Goal: Find specific page/section: Find specific page/section

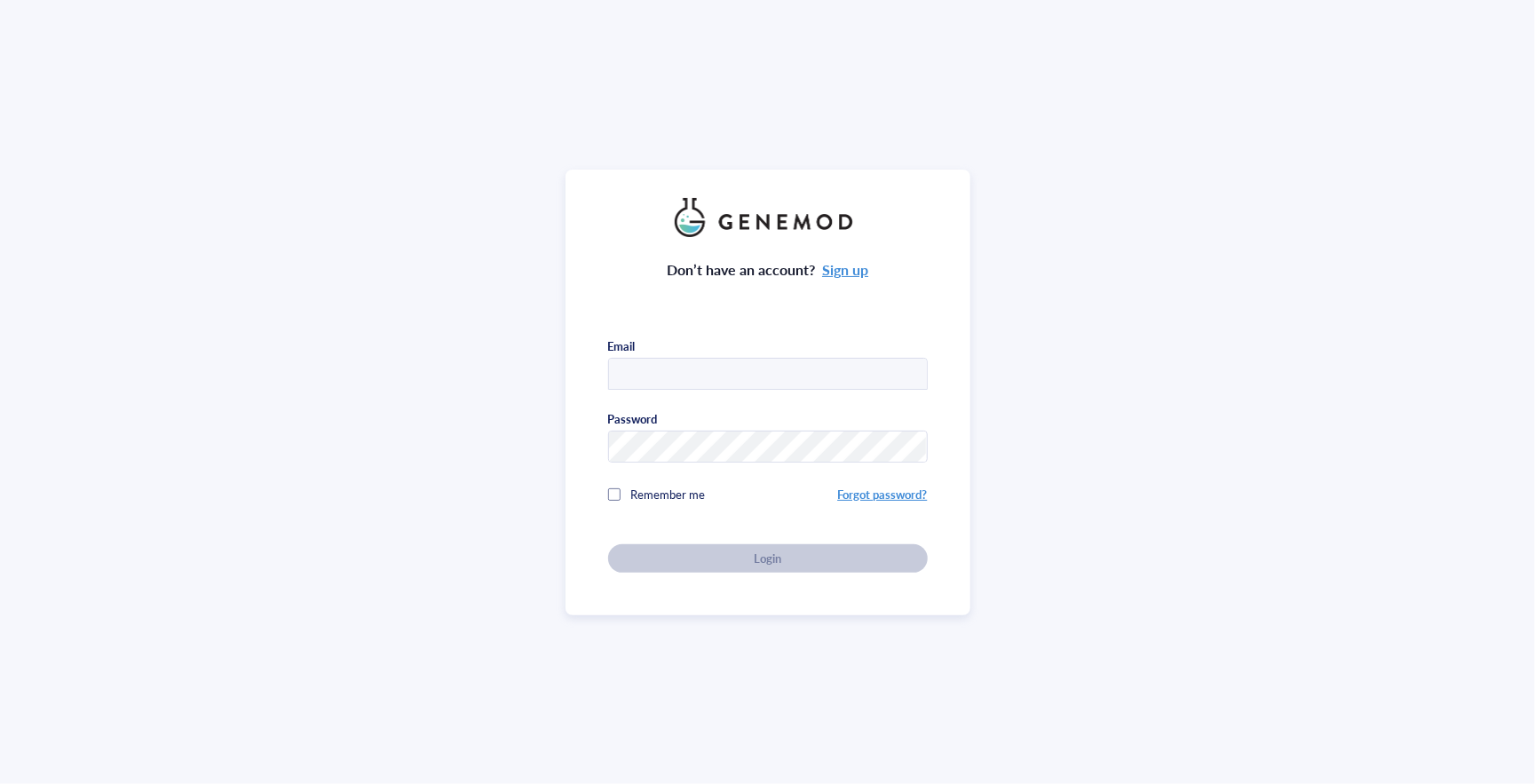
type input "23166769@student.uwa.edu.au"
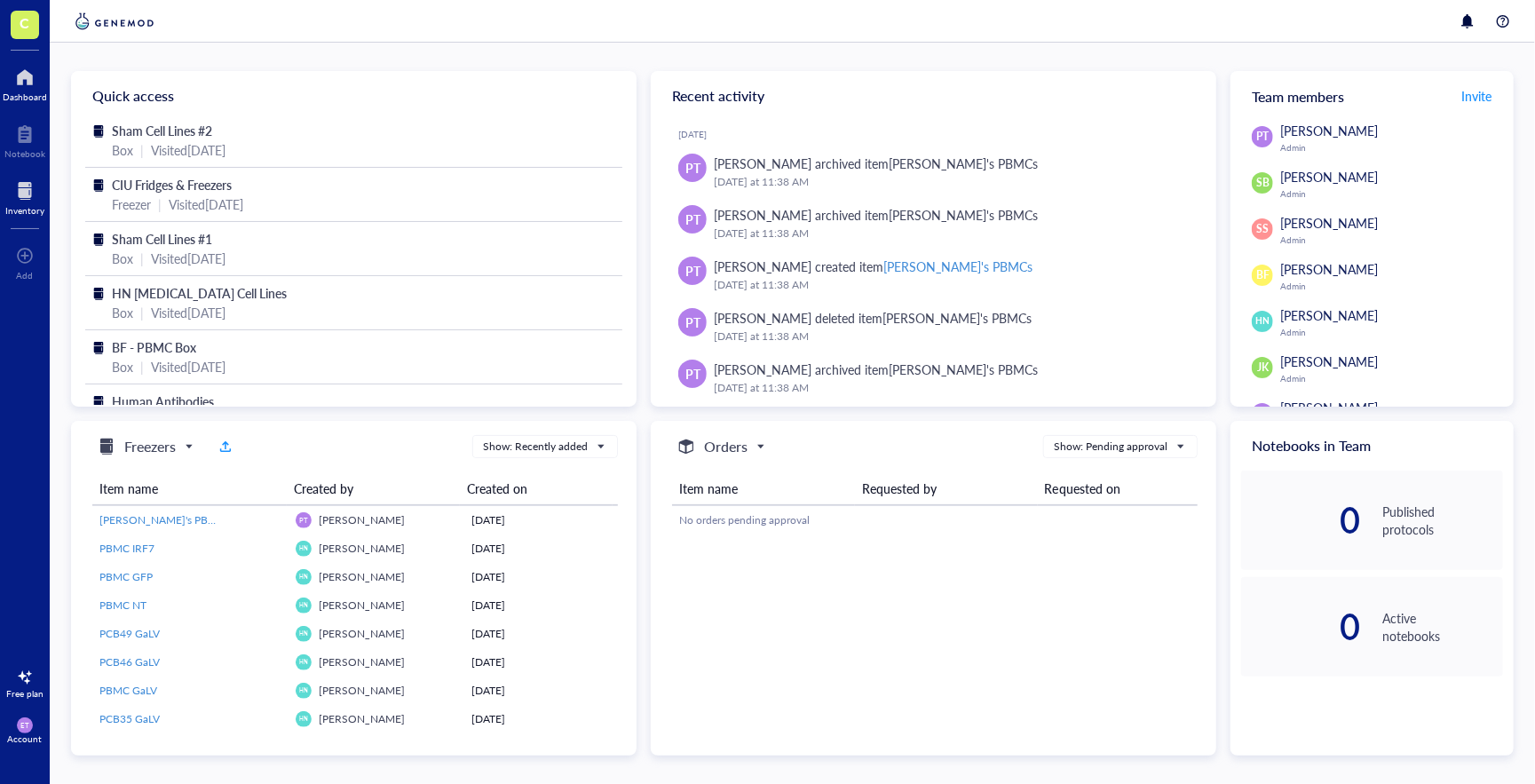
click at [20, 206] on div "Inventory" at bounding box center [25, 211] width 39 height 11
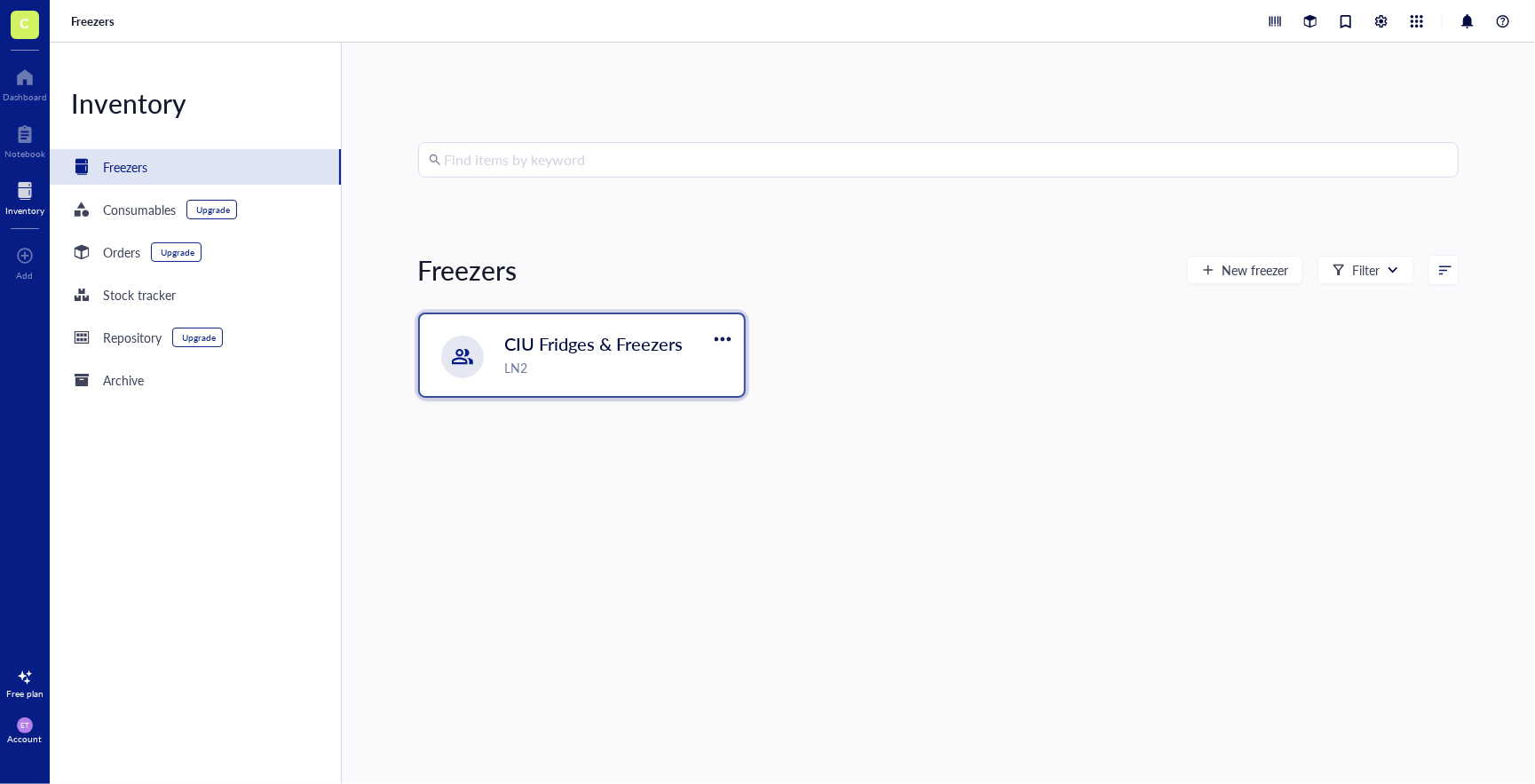
click at [531, 353] on span "CIU Fridges & Freezers" at bounding box center [595, 343] width 179 height 24
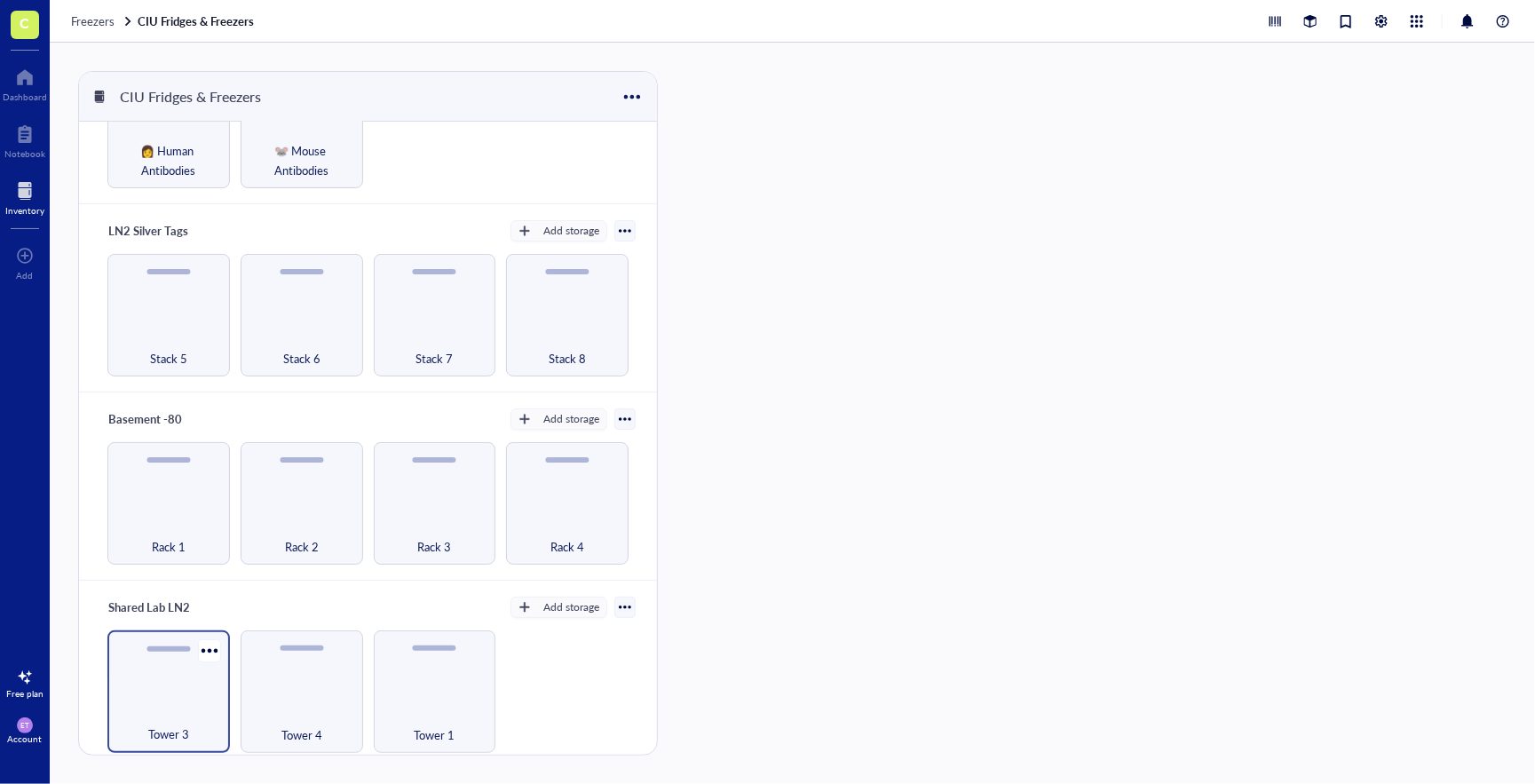
scroll to position [104, 0]
click at [170, 701] on div "Tower 3" at bounding box center [168, 692] width 123 height 122
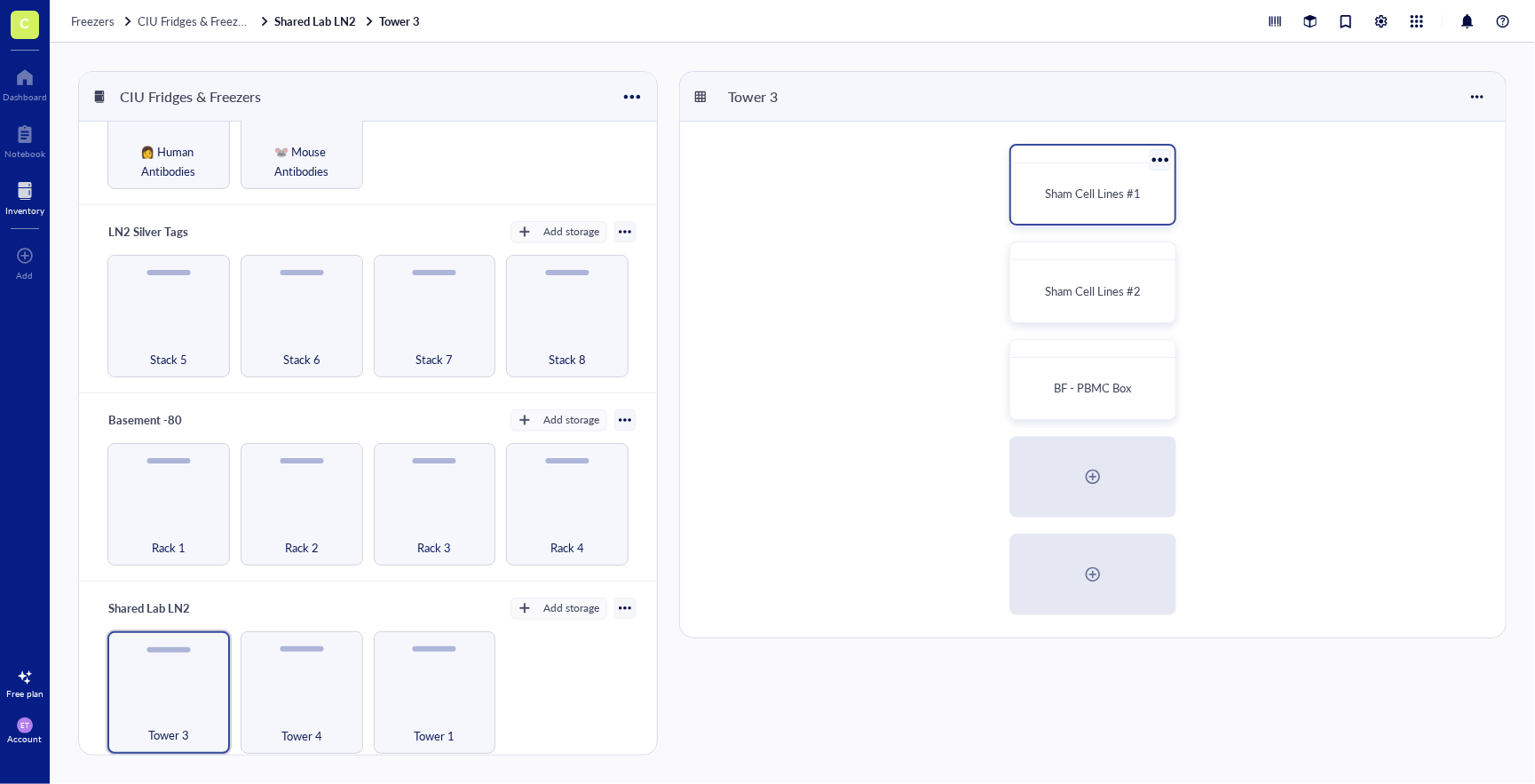
click at [1111, 199] on span "Sham Cell Lines #1" at bounding box center [1093, 192] width 96 height 17
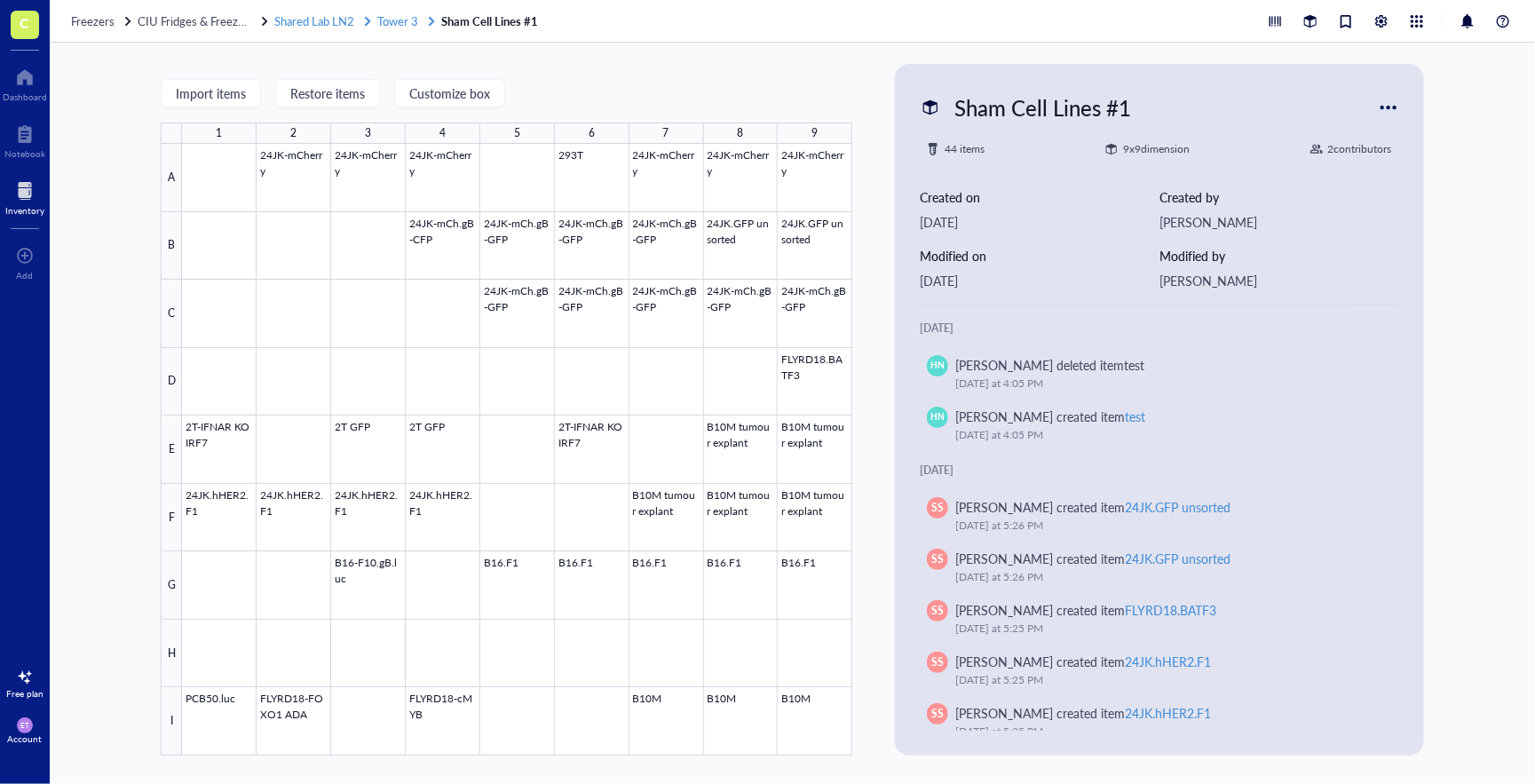
click at [398, 24] on span "Tower 3" at bounding box center [398, 21] width 41 height 17
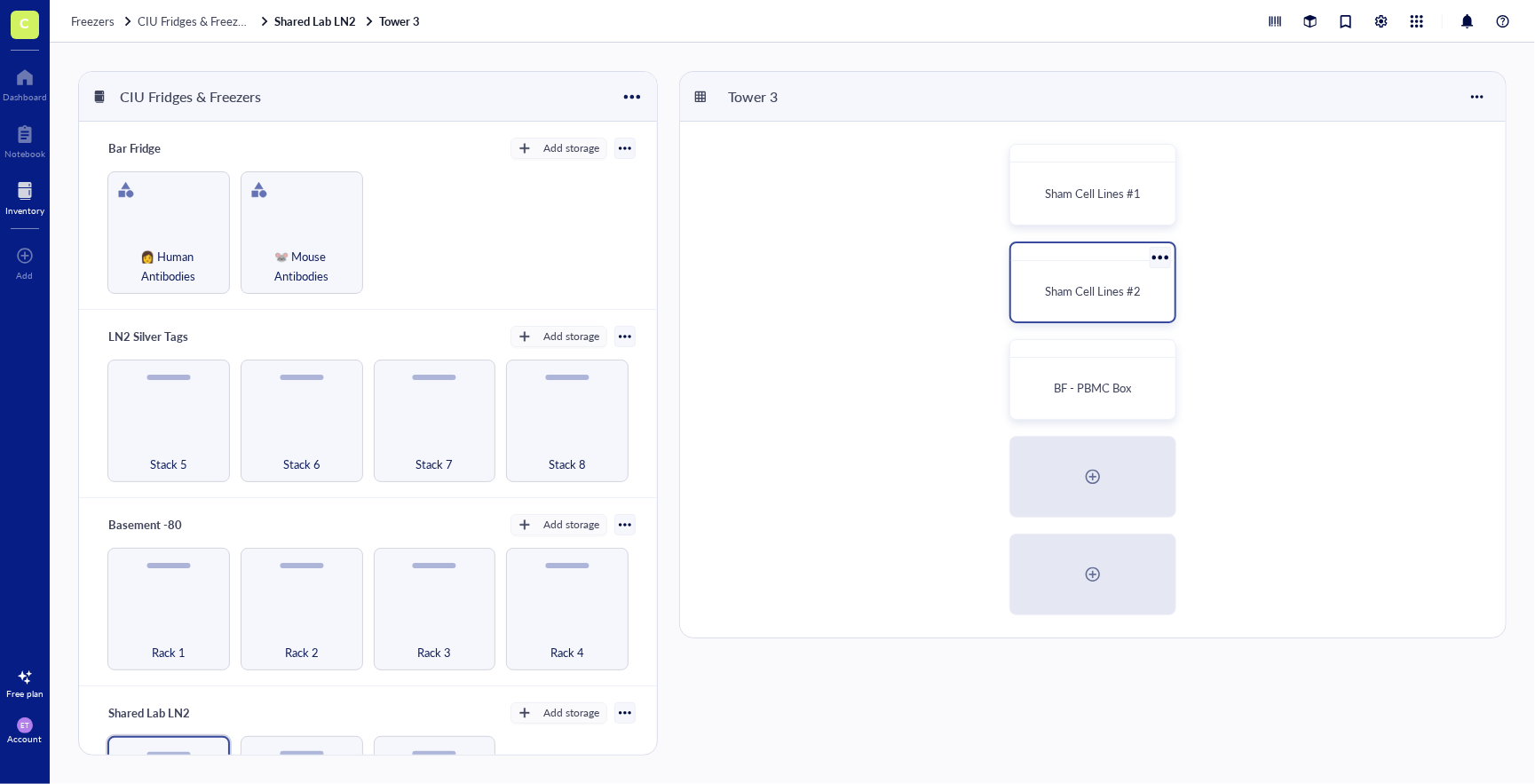
click at [1096, 283] on span "Sham Cell Lines #2" at bounding box center [1093, 290] width 96 height 17
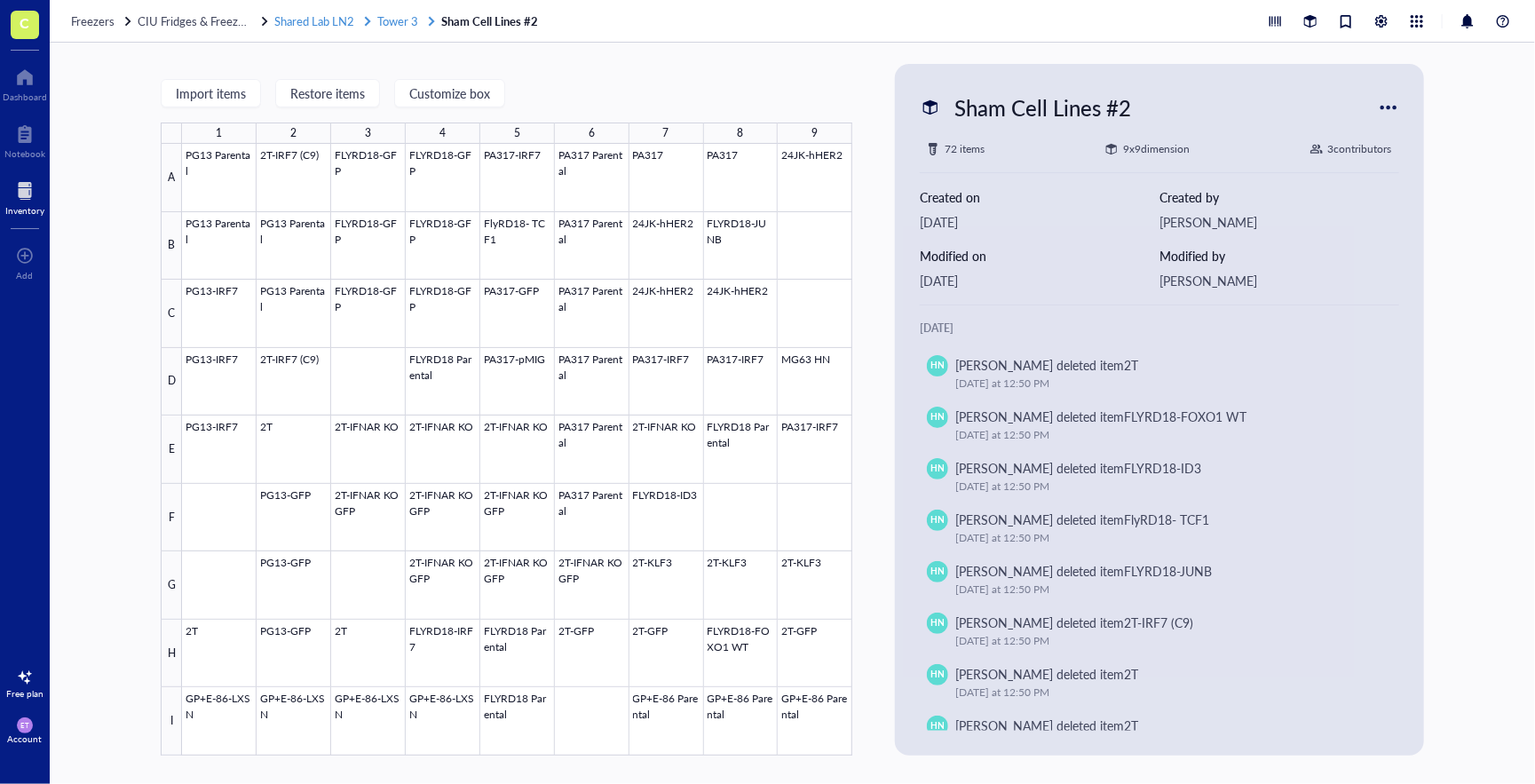
click at [400, 21] on span "Tower 3" at bounding box center [398, 21] width 41 height 17
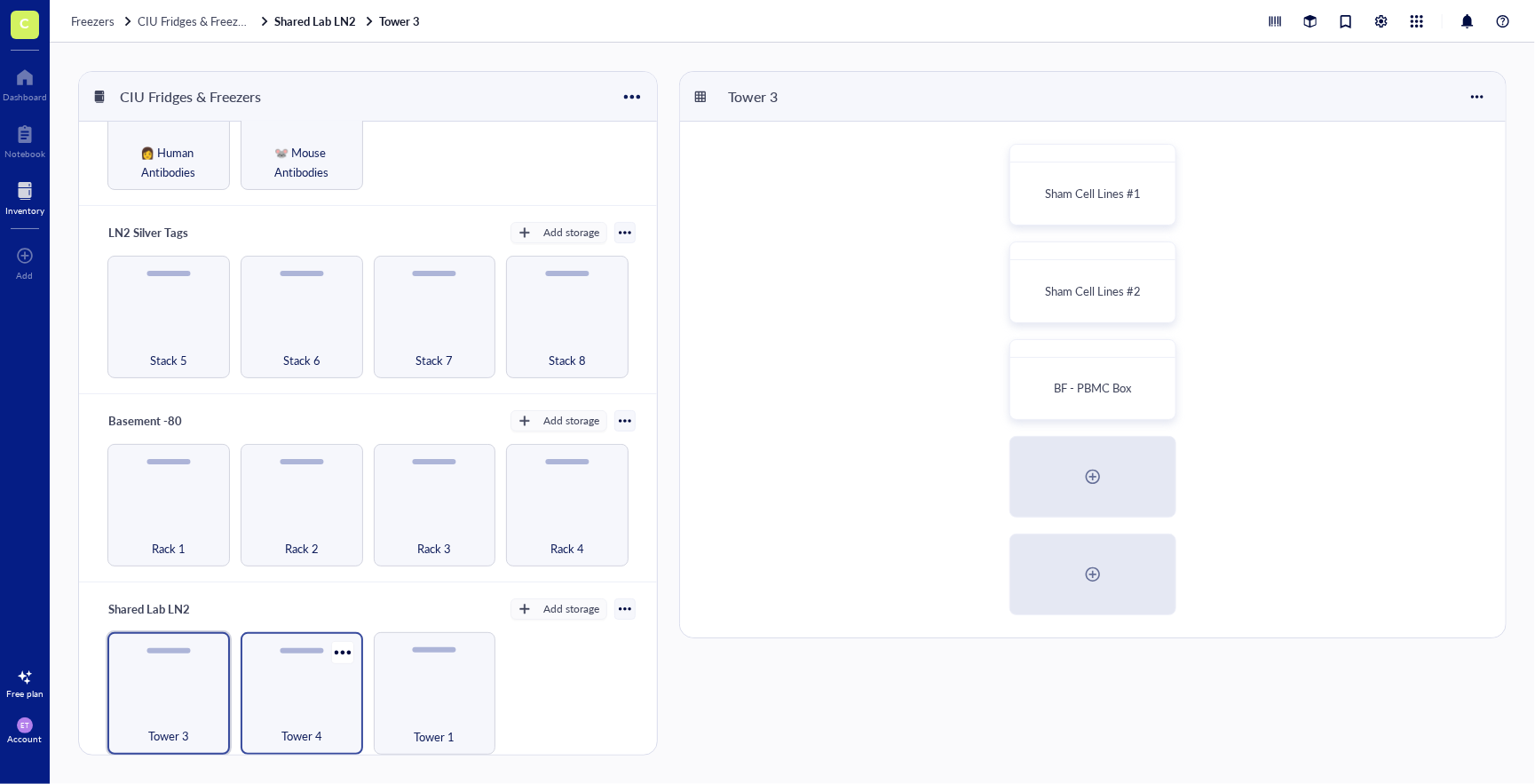
scroll to position [104, 0]
click at [280, 706] on div "Tower 4" at bounding box center [301, 725] width 104 height 39
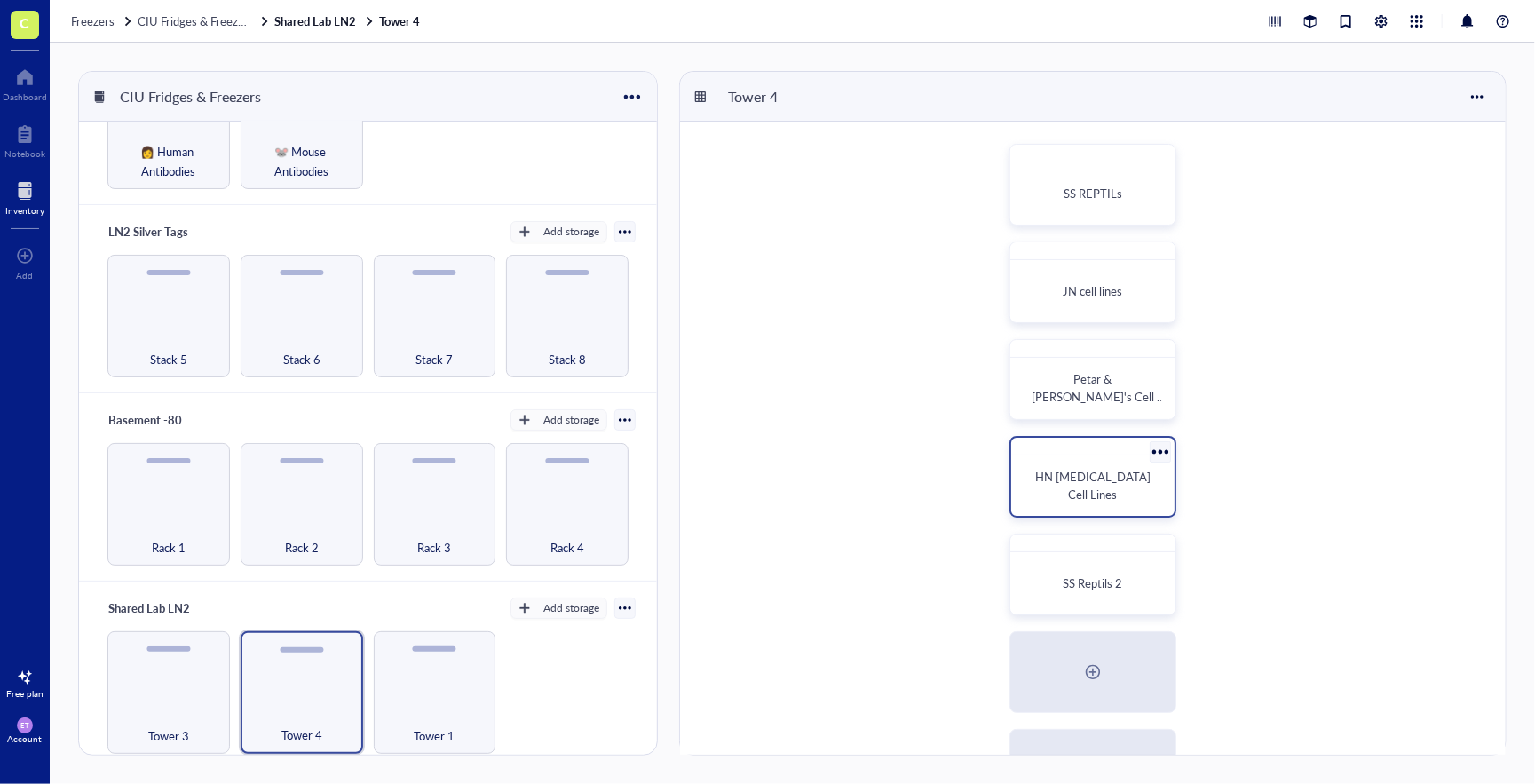
click at [1089, 493] on span "HN [MEDICAL_DATA] Cell Lines" at bounding box center [1095, 485] width 118 height 34
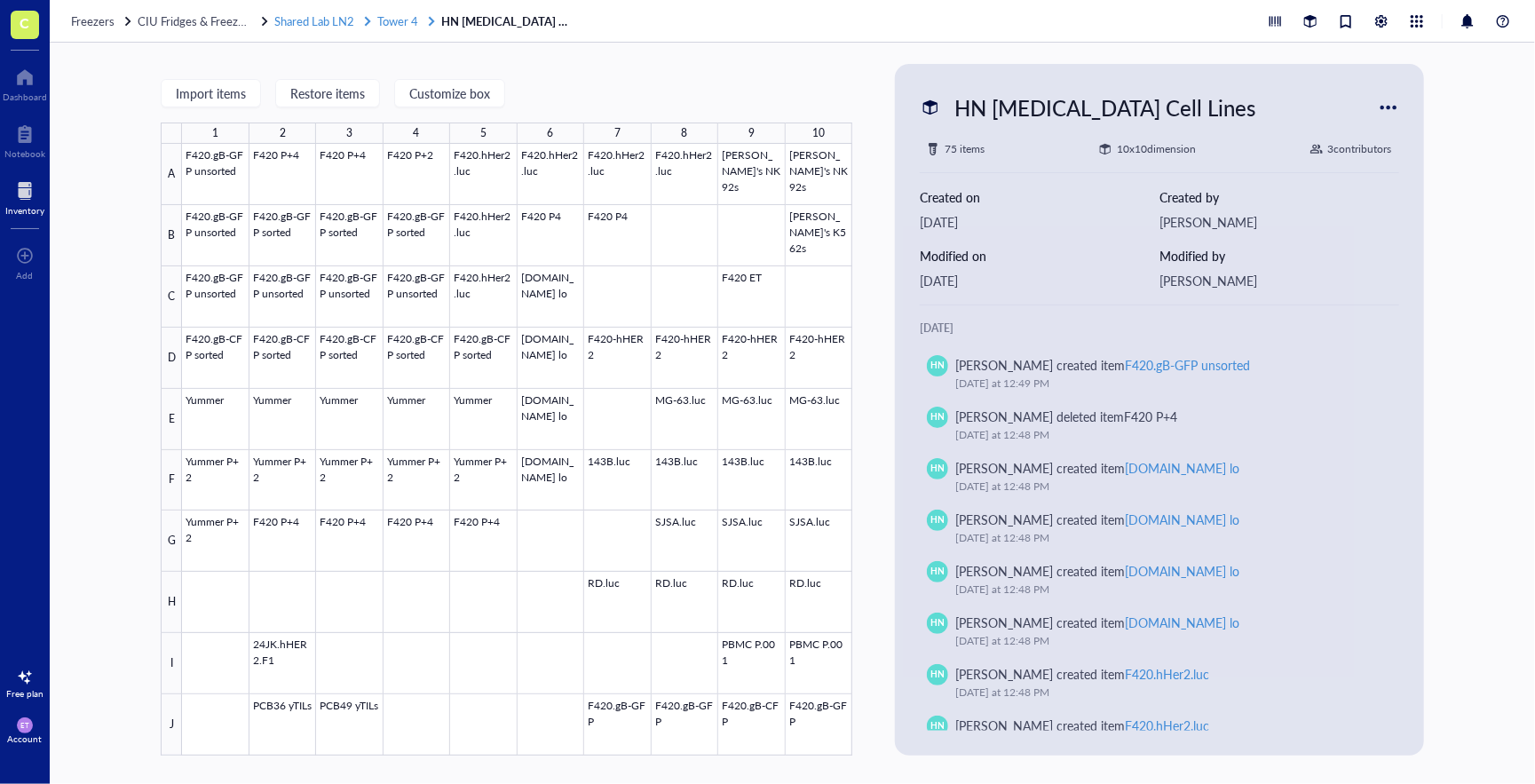
click at [403, 16] on span "Tower 4" at bounding box center [398, 21] width 41 height 17
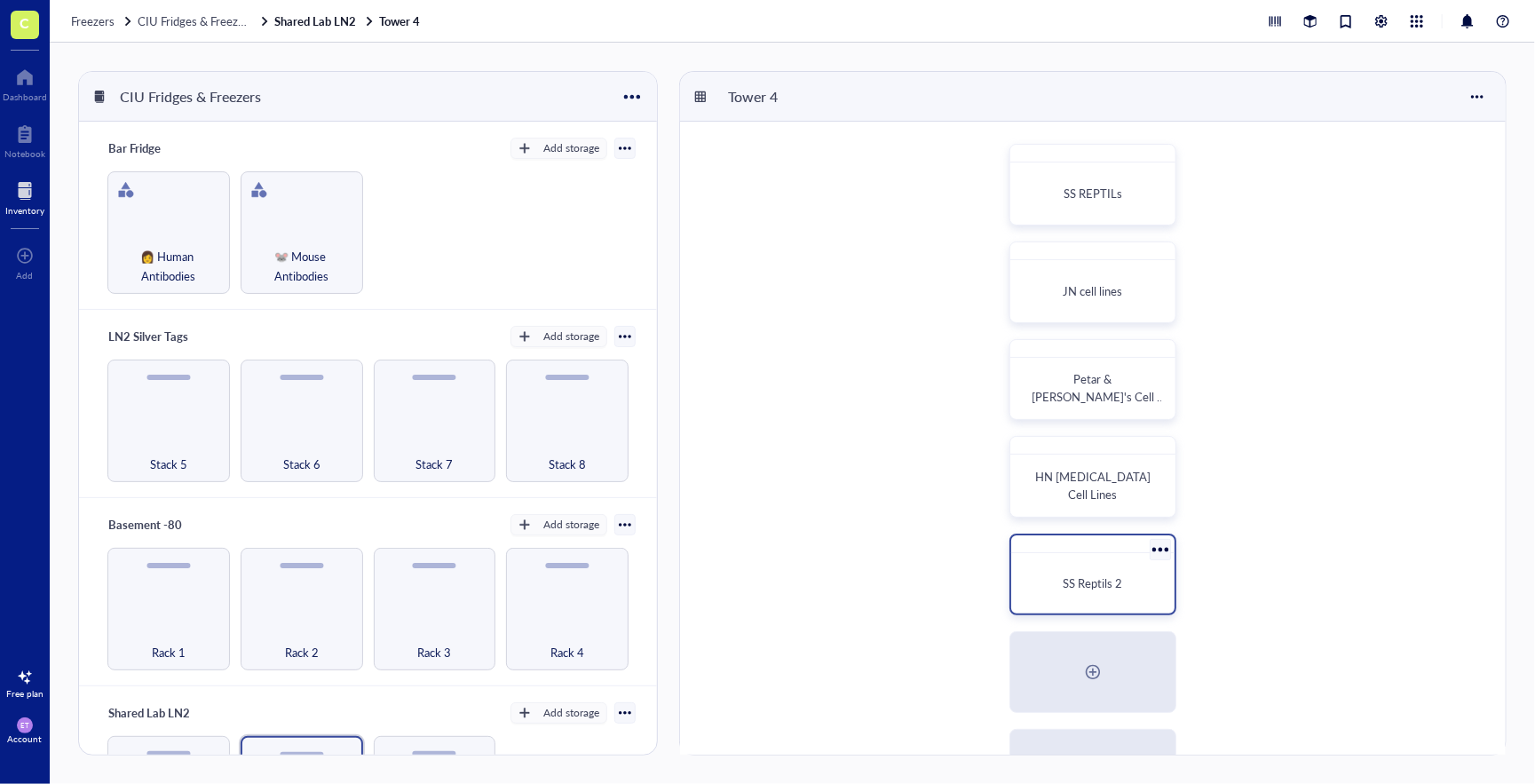
click at [1090, 590] on span "SS Reptils 2" at bounding box center [1093, 583] width 60 height 17
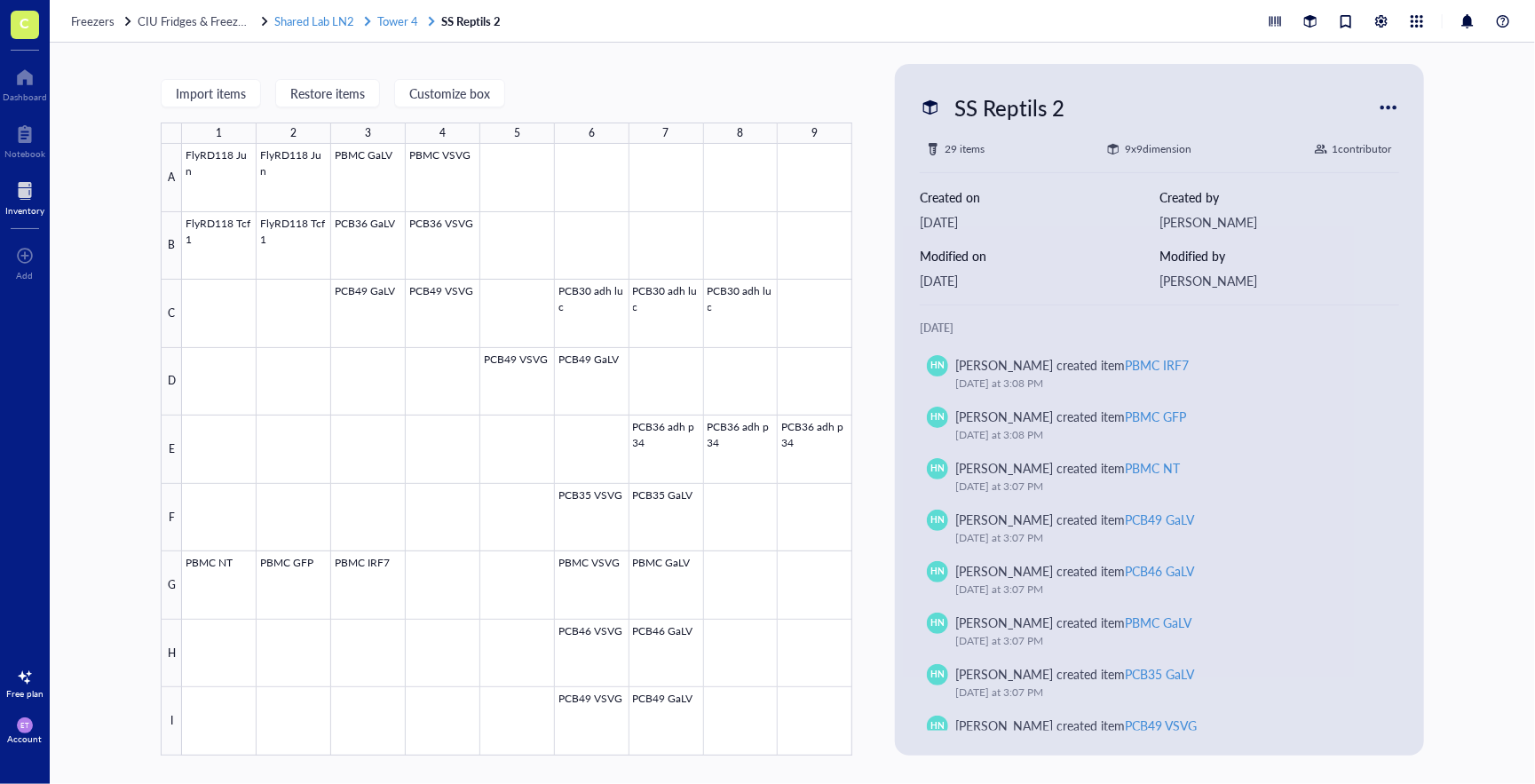
click at [399, 19] on span "Tower 4" at bounding box center [398, 21] width 41 height 17
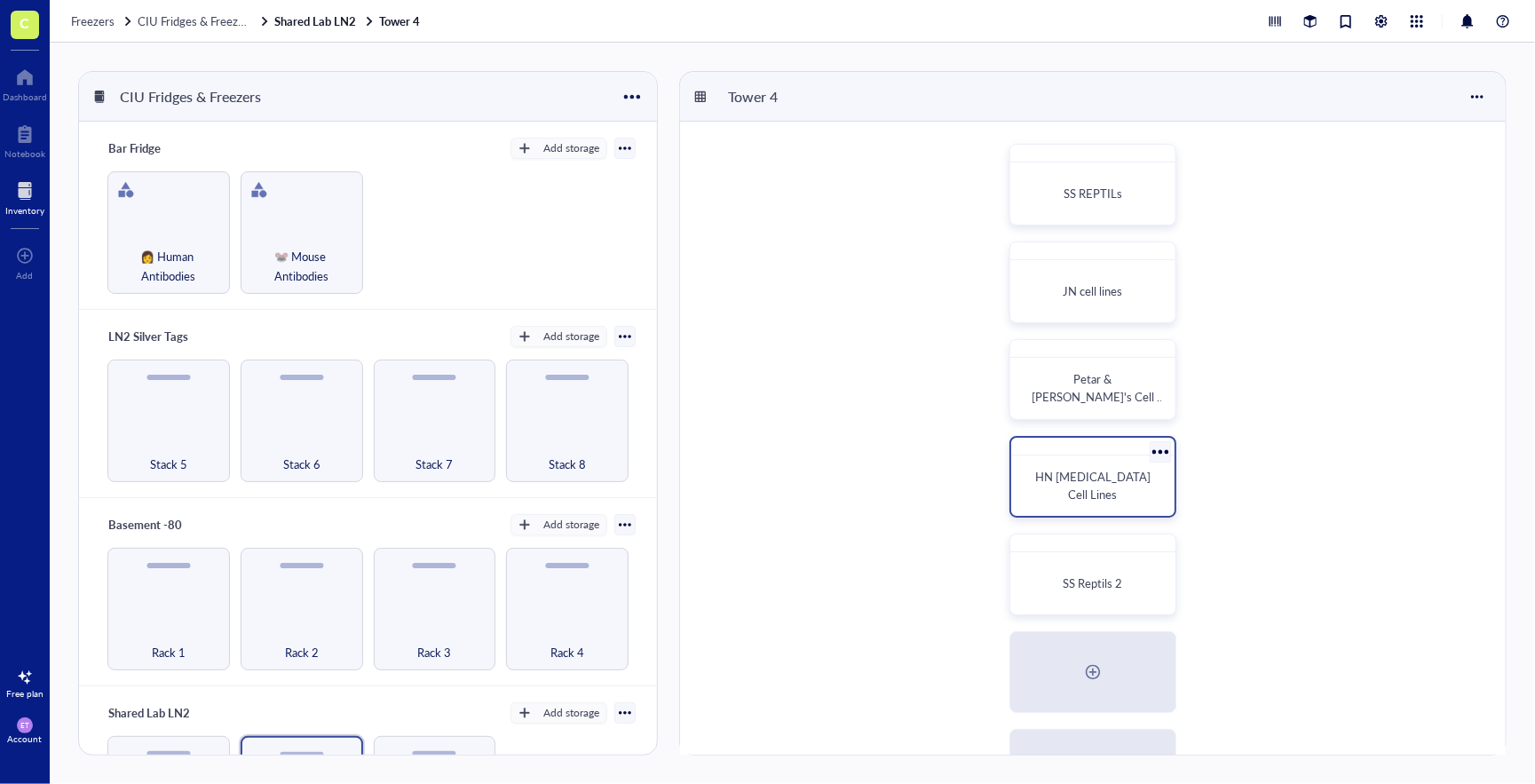
click at [1107, 496] on div "HN [MEDICAL_DATA] Cell Lines" at bounding box center [1093, 485] width 149 height 46
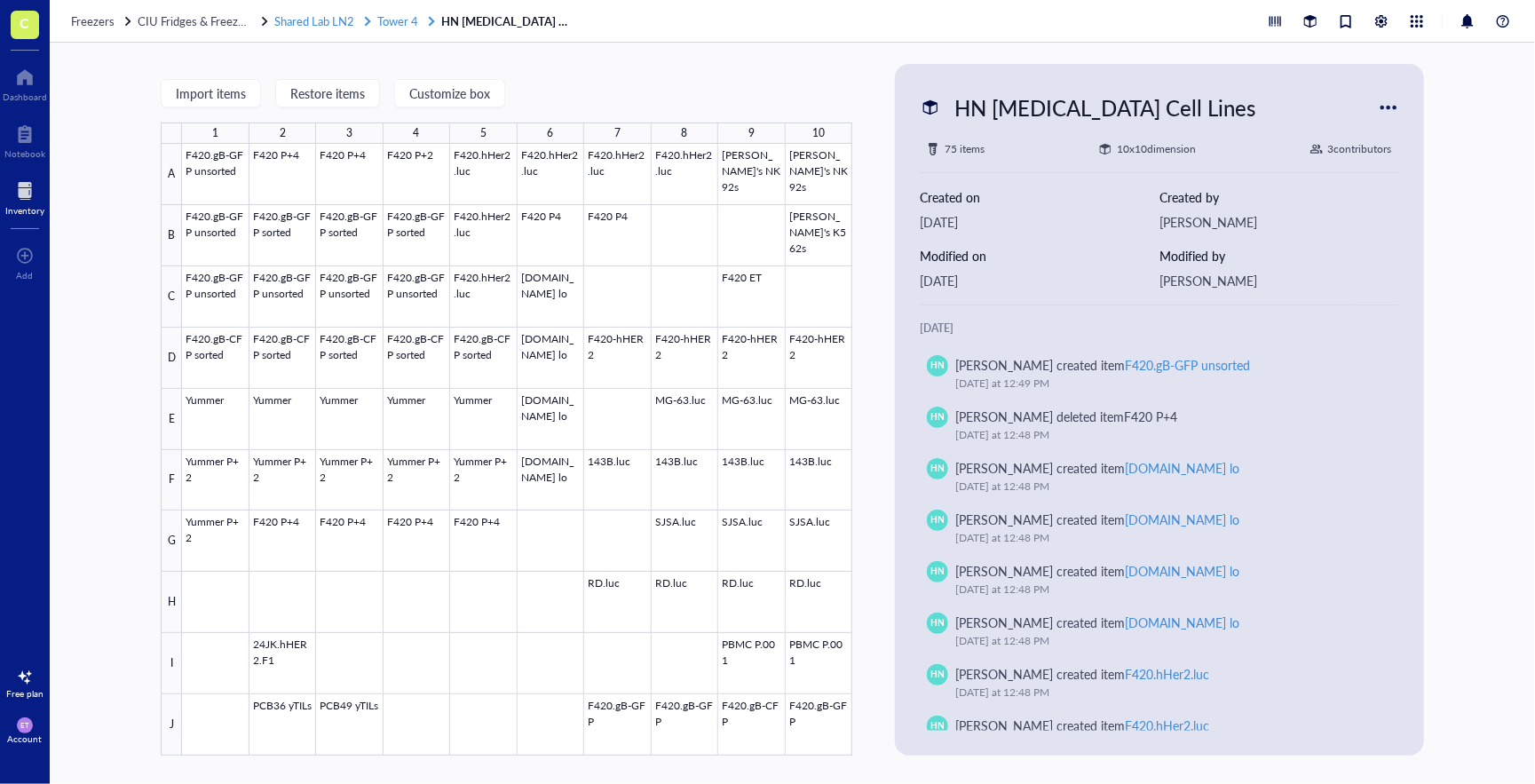
click at [407, 17] on span "Tower 4" at bounding box center [398, 21] width 41 height 17
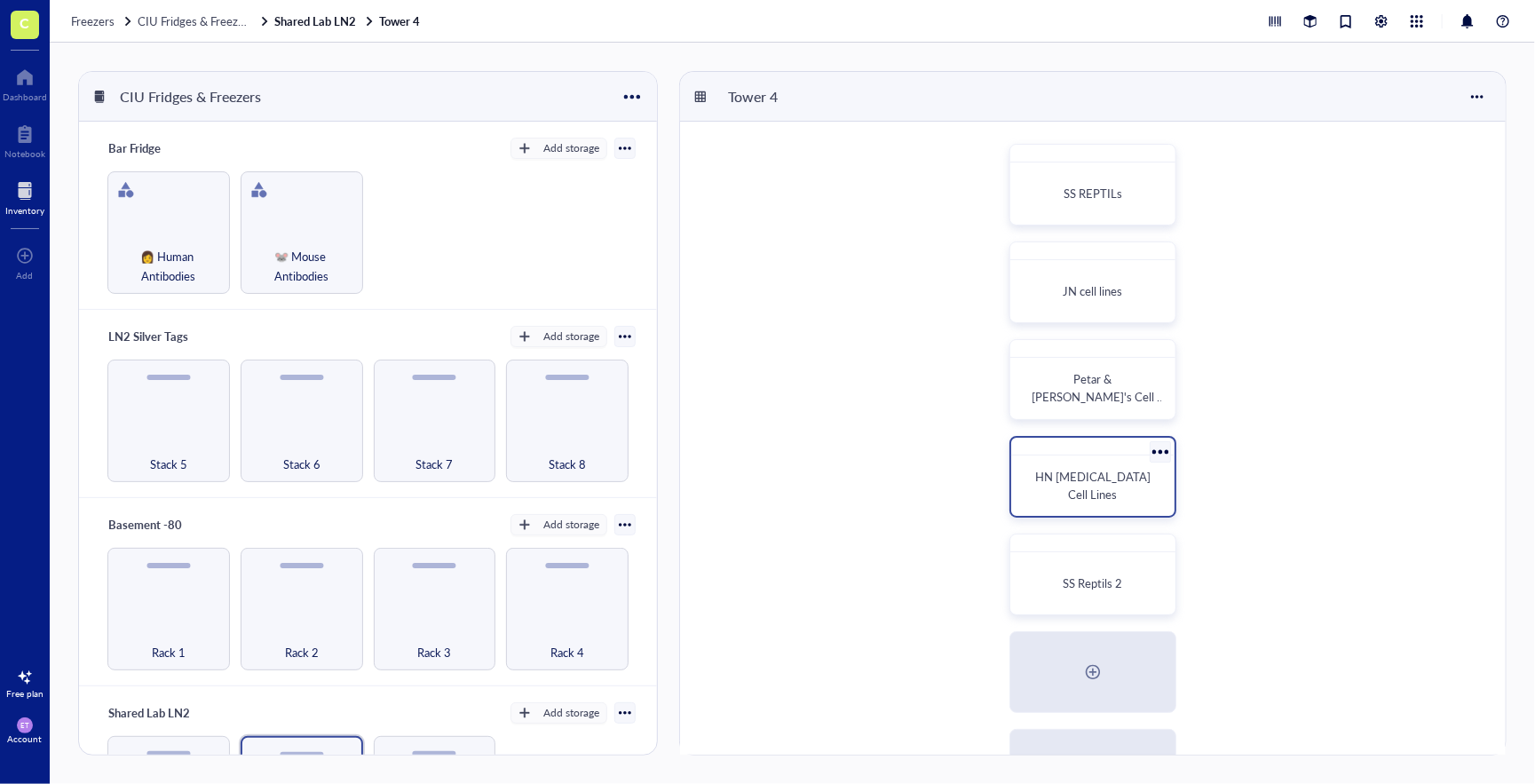
click at [1070, 480] on div "HN [MEDICAL_DATA] Cell Lines" at bounding box center [1093, 485] width 149 height 46
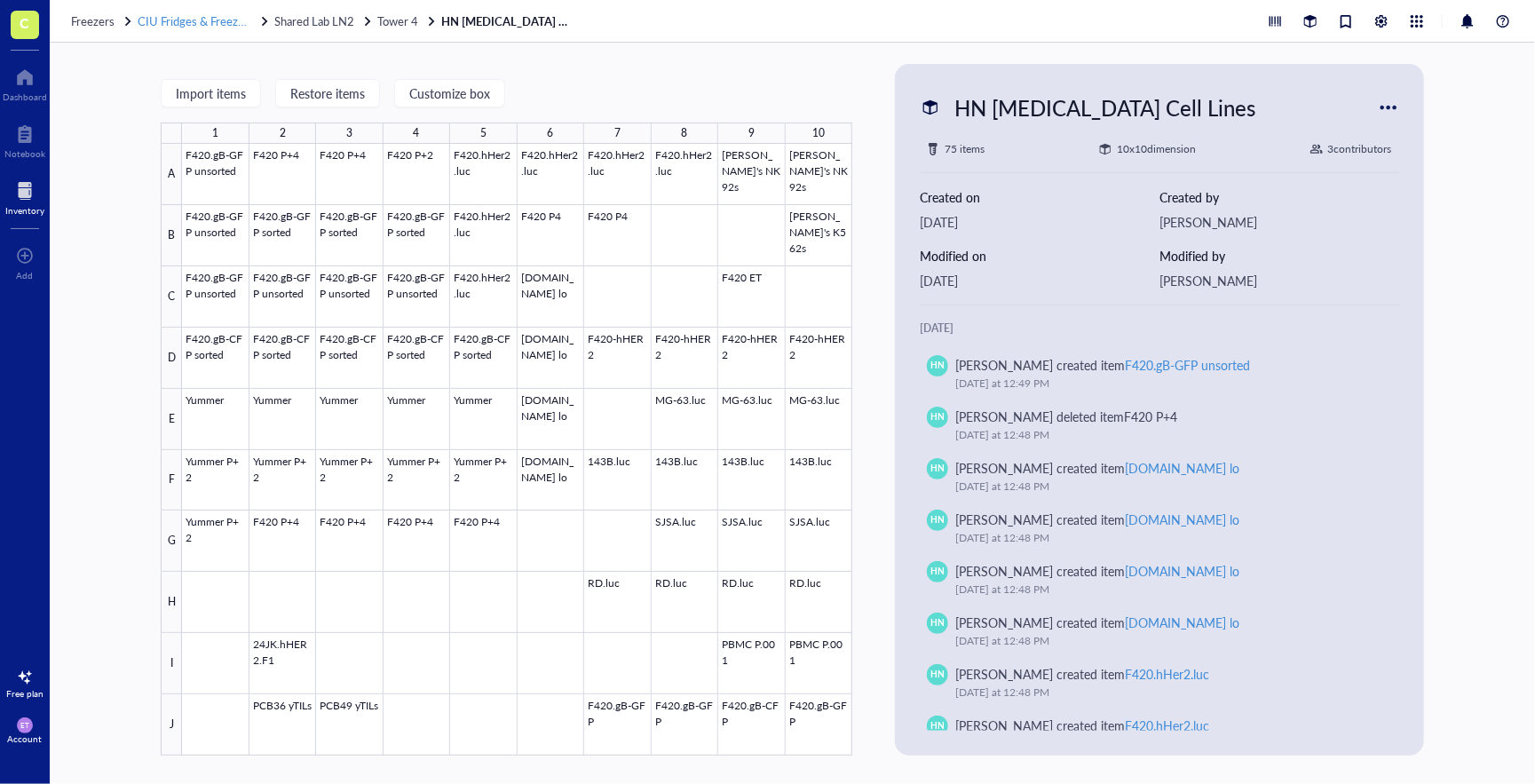
click at [169, 25] on span "CIU Fridges & Freezers" at bounding box center [196, 21] width 116 height 17
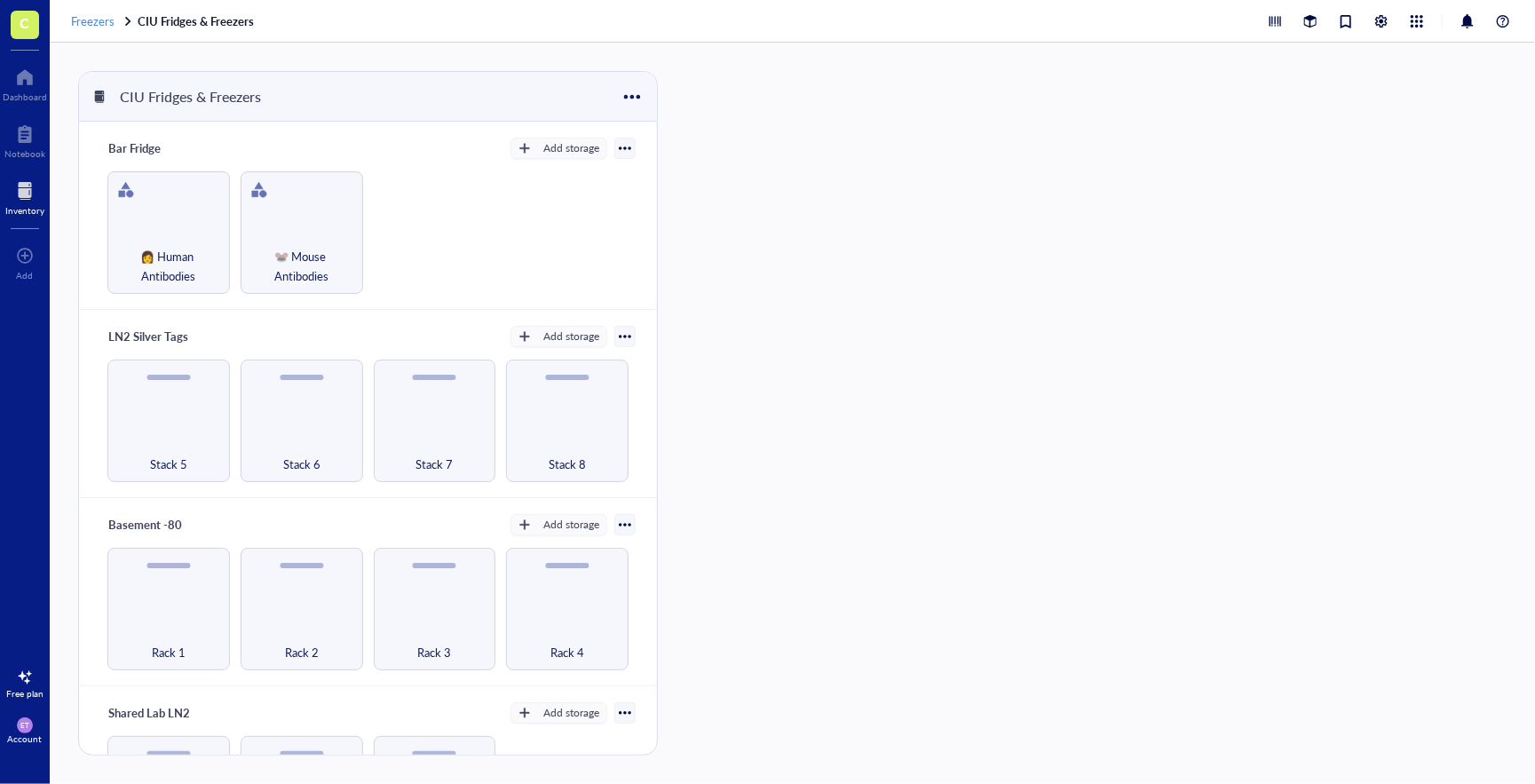
click at [84, 27] on span "Freezers" at bounding box center [93, 21] width 44 height 17
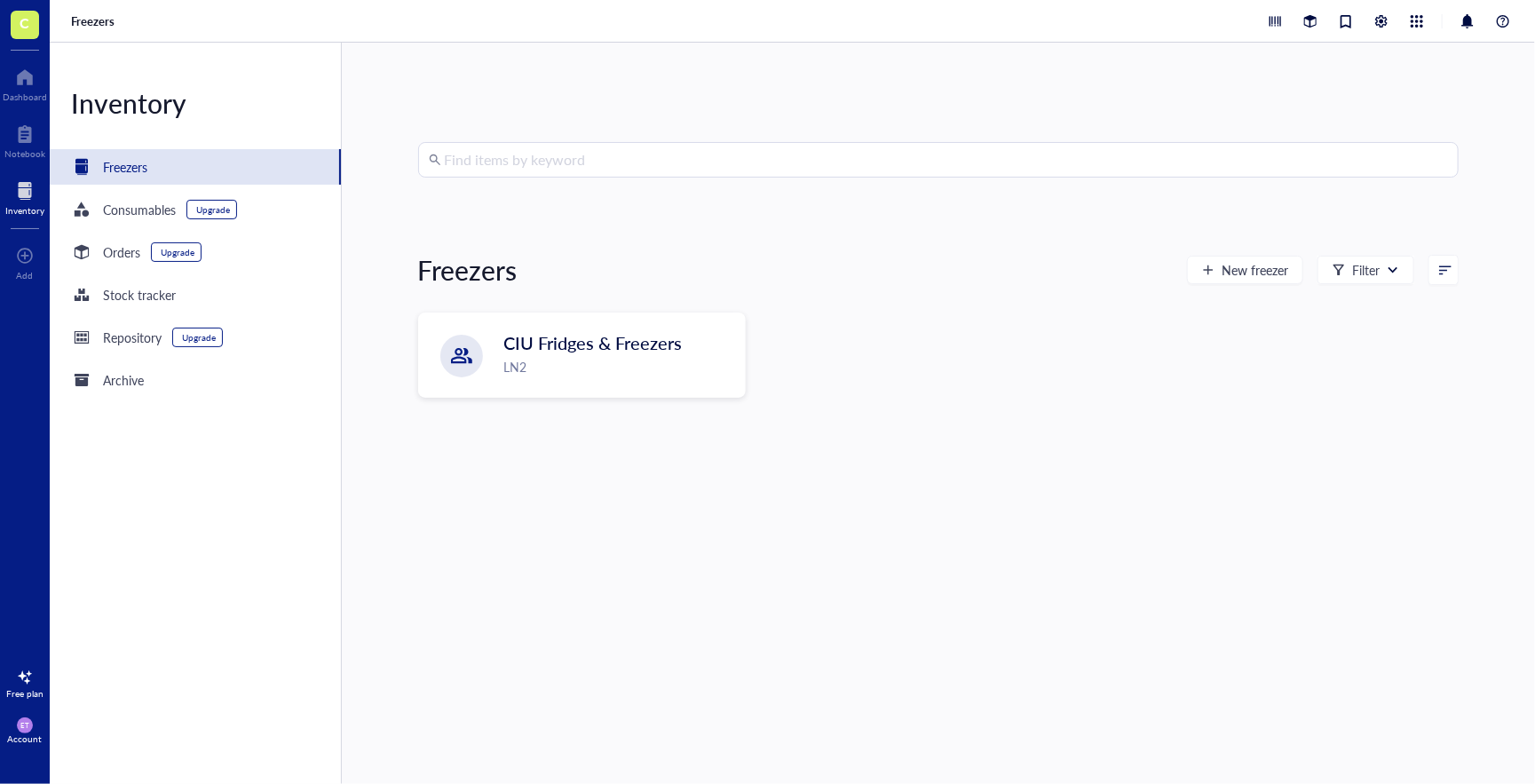
click at [567, 169] on input "search" at bounding box center [947, 159] width 1004 height 34
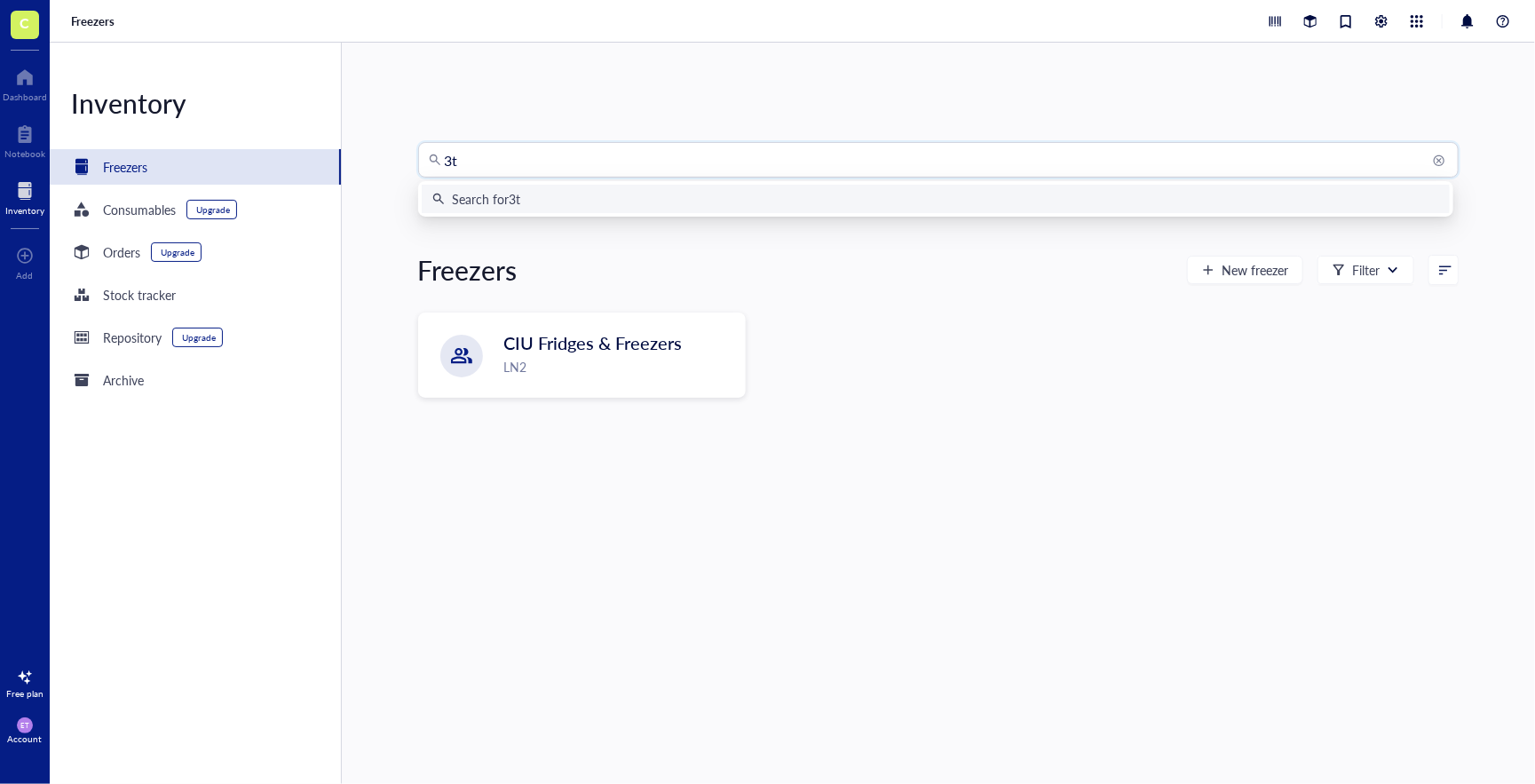
type input "3t3"
click at [496, 192] on div "Search for 3t3" at bounding box center [489, 199] width 75 height 20
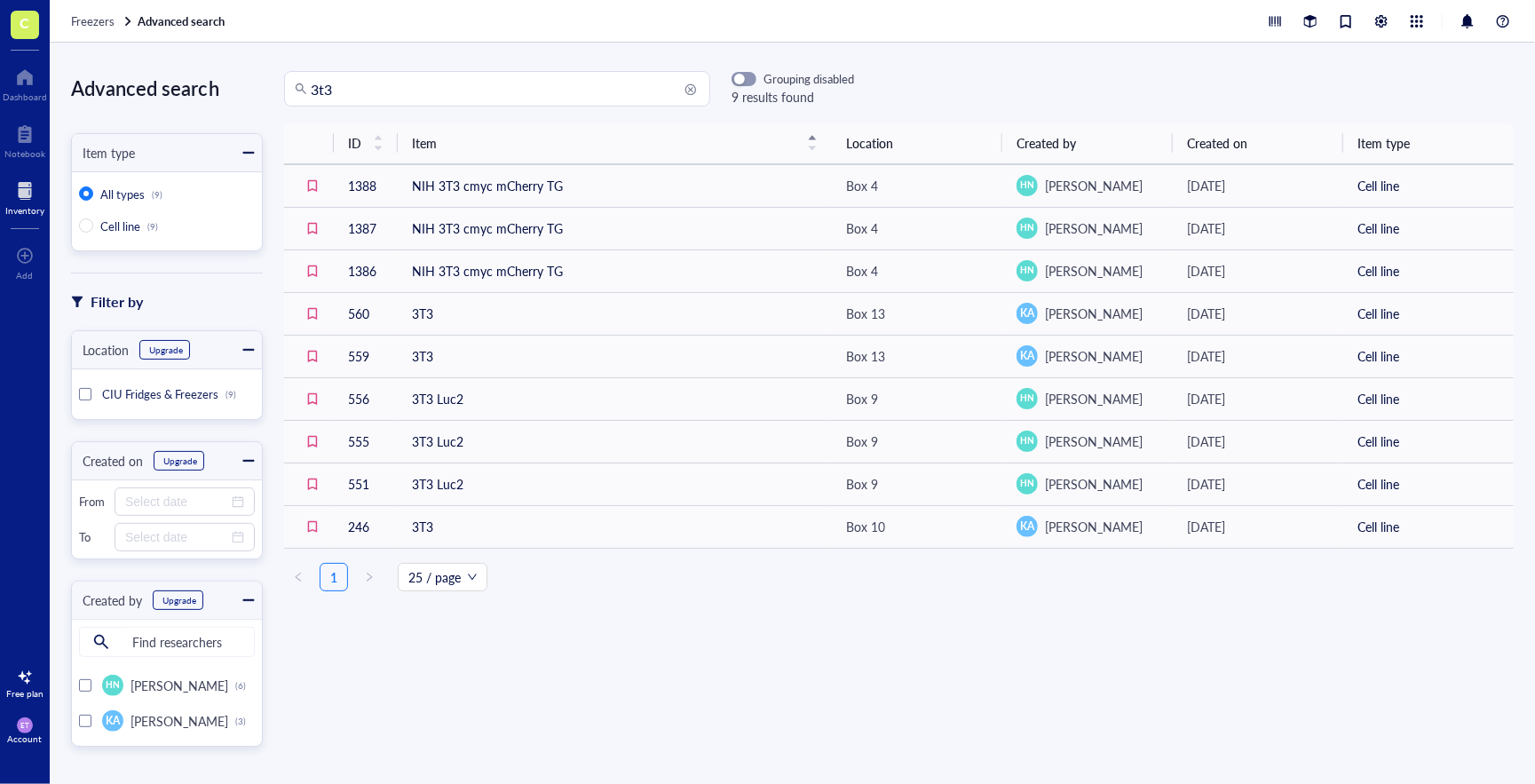
click at [1112, 68] on div "Advanced search Item type All types (9) Cell line (9) Filter by Location Upgrad…" at bounding box center [792, 413] width 1486 height 741
